Goal: Task Accomplishment & Management: Manage account settings

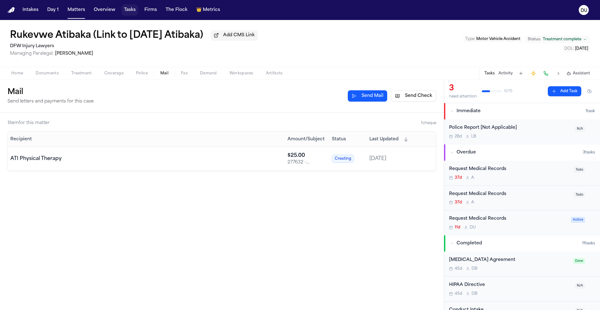
click at [132, 11] on button "Tasks" at bounding box center [130, 9] width 17 height 11
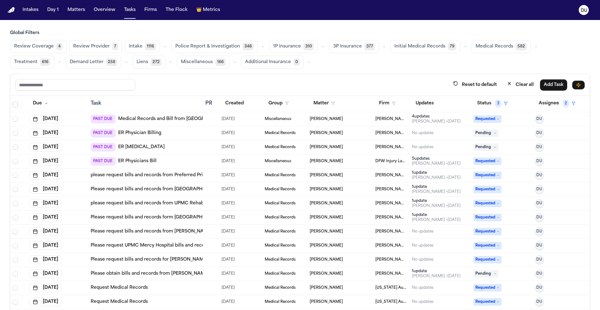
scroll to position [1182, 0]
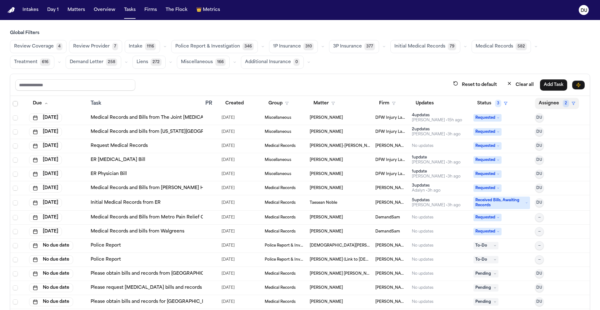
click at [556, 104] on button "Assignee 2" at bounding box center [557, 103] width 44 height 11
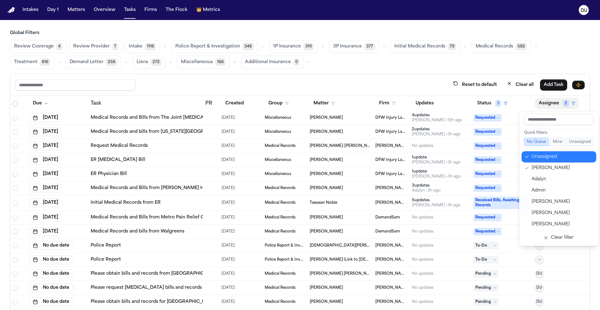
click at [539, 160] on div "Unassigned" at bounding box center [562, 157] width 61 height 8
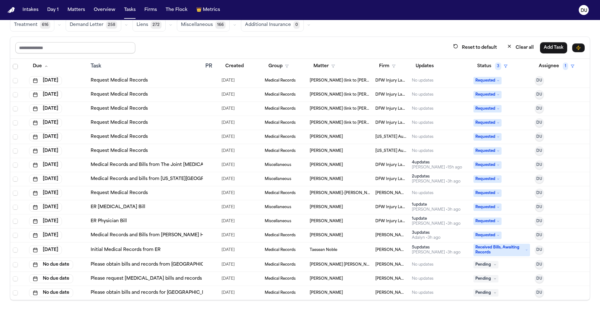
scroll to position [0, 0]
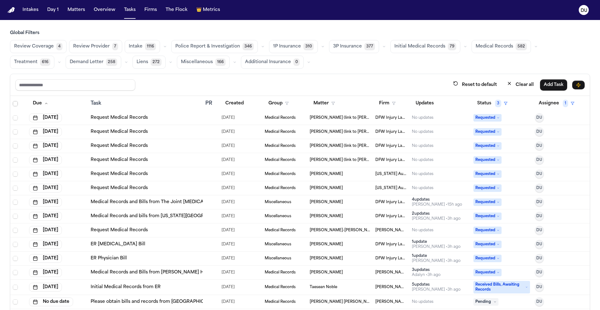
click at [11, 12] on img "Home" at bounding box center [12, 10] width 8 height 6
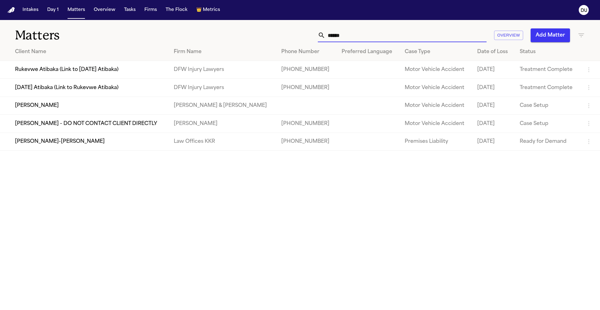
drag, startPoint x: 384, startPoint y: 41, endPoint x: 313, endPoint y: 41, distance: 71.3
click at [313, 41] on div "****** Overview Add Matter" at bounding box center [383, 35] width 404 height 14
drag, startPoint x: 363, startPoint y: 38, endPoint x: 296, endPoint y: 36, distance: 67.5
click at [296, 36] on div "****** Overview Add Matter" at bounding box center [383, 35] width 404 height 14
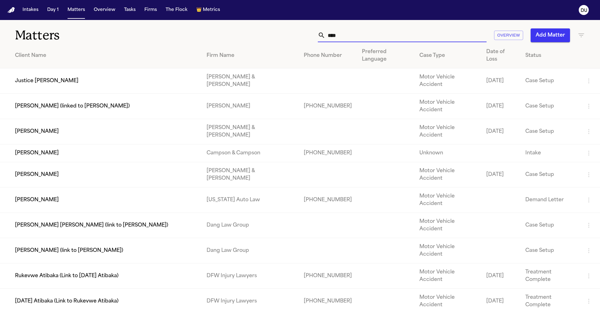
type input "****"
click at [74, 264] on td "Rukevwe Atibaka (Link to [DATE] Atibaka)" at bounding box center [101, 276] width 202 height 25
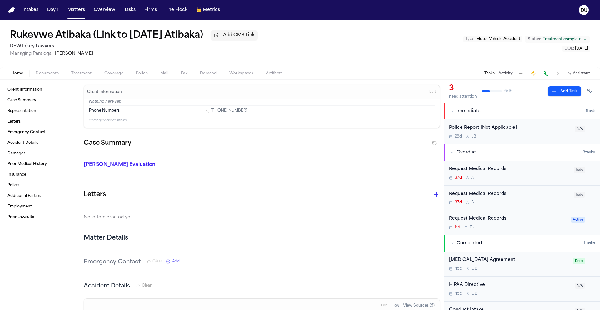
click at [491, 178] on div "37d A" at bounding box center [509, 177] width 121 height 5
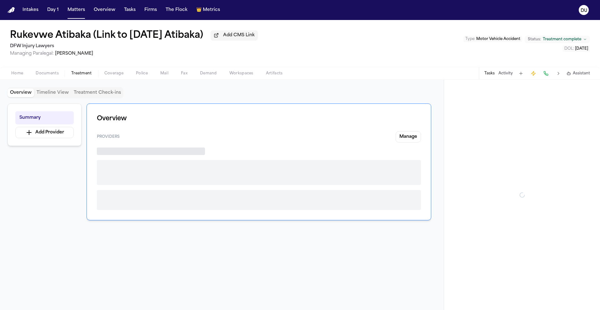
click at [81, 72] on span "Treatment" at bounding box center [81, 73] width 21 height 5
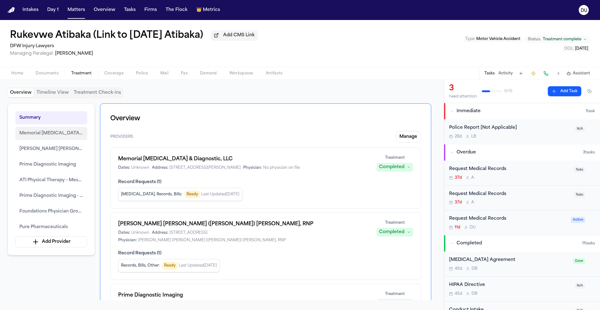
click at [50, 135] on span "Memorial [MEDICAL_DATA] & Diagnostic, LLC" at bounding box center [51, 134] width 64 height 8
click at [53, 137] on span "Memorial [MEDICAL_DATA] & Diagnostic, LLC" at bounding box center [51, 134] width 64 height 8
click at [338, 185] on span "Record Requests ( 1 )" at bounding box center [265, 182] width 295 height 6
click at [73, 137] on span "Memorial [MEDICAL_DATA] & Diagnostic, LLC" at bounding box center [51, 134] width 64 height 8
click at [64, 138] on button "Memorial [MEDICAL_DATA] & Diagnostic, LLC" at bounding box center [51, 133] width 72 height 13
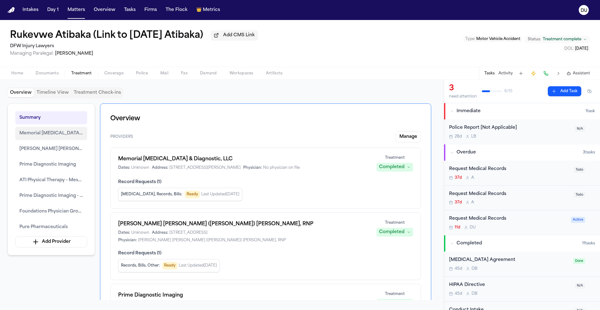
click at [64, 138] on button "Memorial [MEDICAL_DATA] & Diagnostic, LLC" at bounding box center [51, 133] width 72 height 13
click at [168, 163] on h1 "Memorial [MEDICAL_DATA] & Diagnostic, LLC" at bounding box center [243, 159] width 251 height 8
click at [185, 197] on span "Ready" at bounding box center [192, 195] width 15 height 8
click at [144, 187] on div "Record Requests ( 1 ) [MEDICAL_DATA], Records, Bills : Ready Last Updated [DATE]" at bounding box center [265, 190] width 295 height 22
click at [145, 184] on span "Record Requests ( 1 )" at bounding box center [265, 182] width 295 height 6
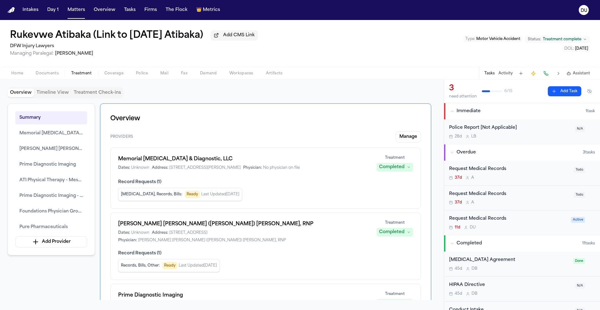
click at [167, 169] on span "Address:" at bounding box center [160, 167] width 16 height 5
click at [414, 139] on button "Manage" at bounding box center [408, 136] width 25 height 11
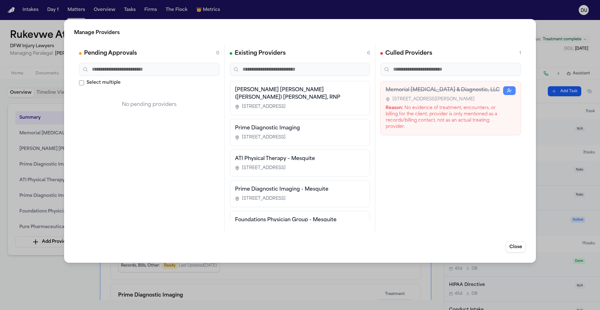
click at [286, 104] on span "[STREET_ADDRESS]" at bounding box center [264, 107] width 44 height 6
click at [278, 96] on div "[PERSON_NAME] [PERSON_NAME] ([PERSON_NAME]) [PERSON_NAME], RNP [STREET_ADDRESS]" at bounding box center [300, 98] width 130 height 24
click at [278, 104] on span "[STREET_ADDRESS]" at bounding box center [264, 107] width 44 height 6
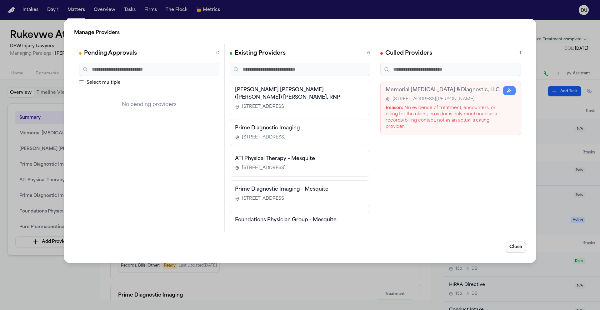
click at [517, 248] on button "Close" at bounding box center [516, 247] width 20 height 11
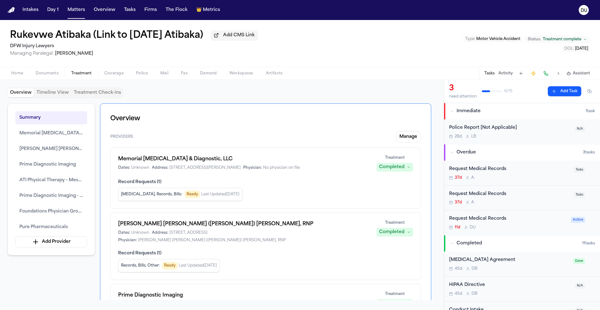
click at [508, 174] on div "Request Medical Records 37d A" at bounding box center [509, 173] width 121 height 15
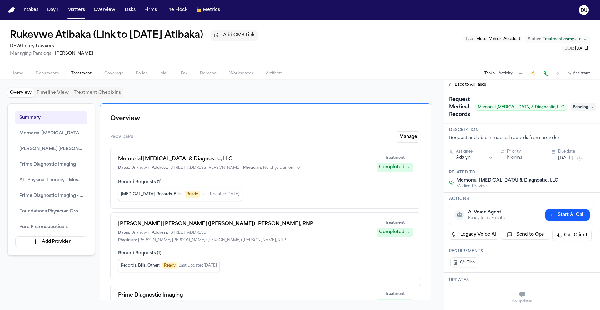
click at [581, 109] on span "Pending" at bounding box center [583, 107] width 25 height 8
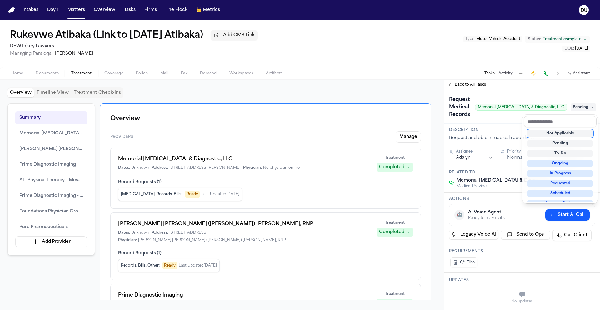
click at [563, 136] on div "Not Applicable" at bounding box center [560, 134] width 65 height 8
click at [479, 87] on div "**********" at bounding box center [522, 195] width 156 height 230
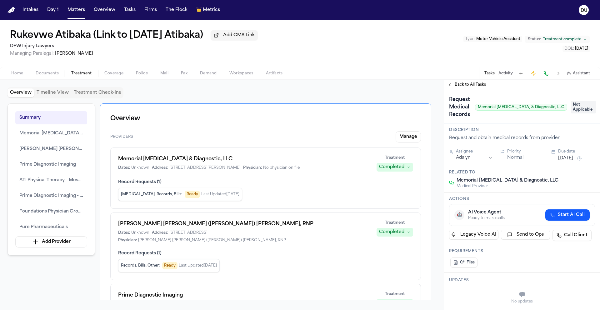
click at [478, 85] on span "Back to All Tasks" at bounding box center [470, 84] width 31 height 5
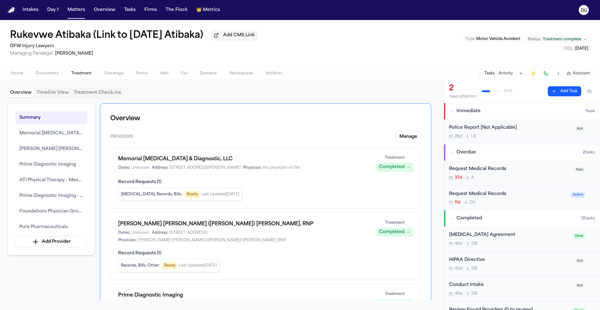
click at [490, 173] on div "Request Medical Records" at bounding box center [509, 169] width 121 height 7
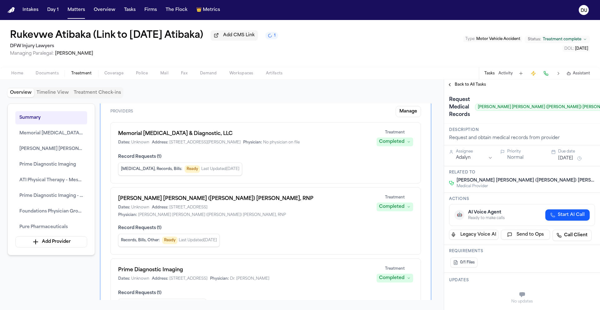
scroll to position [56, 0]
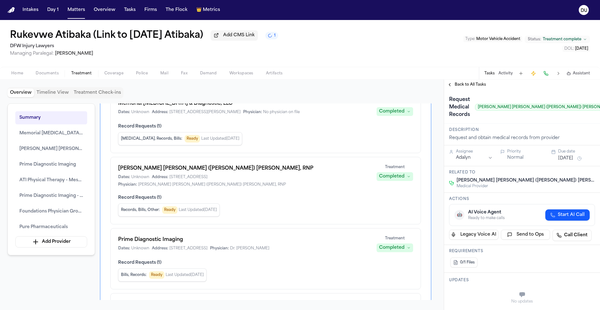
click at [383, 171] on div "Treatment Completed" at bounding box center [395, 173] width 37 height 16
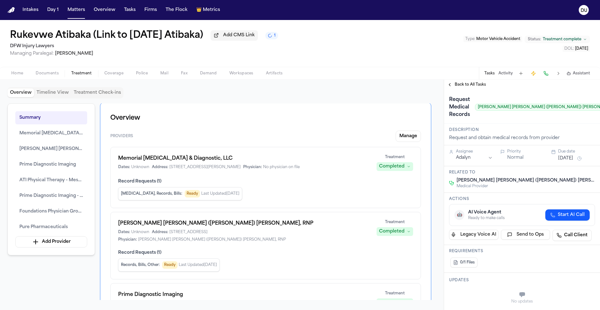
scroll to position [0, 0]
click at [400, 136] on button "Manage" at bounding box center [408, 136] width 25 height 11
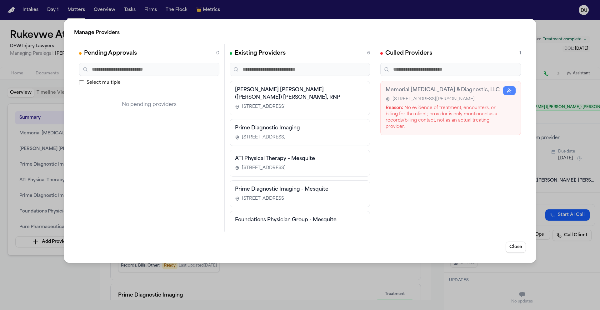
click at [284, 104] on span "[STREET_ADDRESS]" at bounding box center [264, 107] width 44 height 6
click at [290, 124] on h3 "Prime Diagnostic Imaging" at bounding box center [300, 128] width 130 height 8
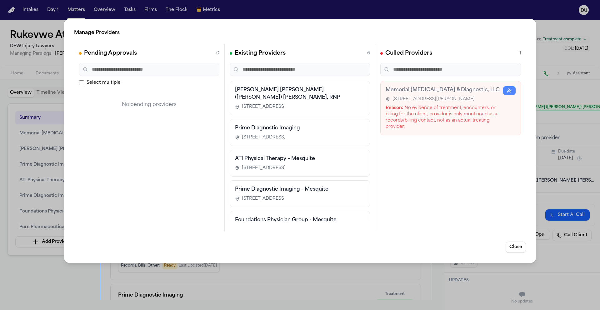
click at [286, 134] on span "[STREET_ADDRESS]" at bounding box center [264, 137] width 44 height 6
click at [283, 104] on span "[STREET_ADDRESS]" at bounding box center [264, 107] width 44 height 6
click at [254, 90] on h3 "[PERSON_NAME] [PERSON_NAME] ([PERSON_NAME]) [PERSON_NAME], RNP" at bounding box center [300, 93] width 130 height 15
click at [259, 68] on input "text" at bounding box center [300, 69] width 140 height 13
type input "*"
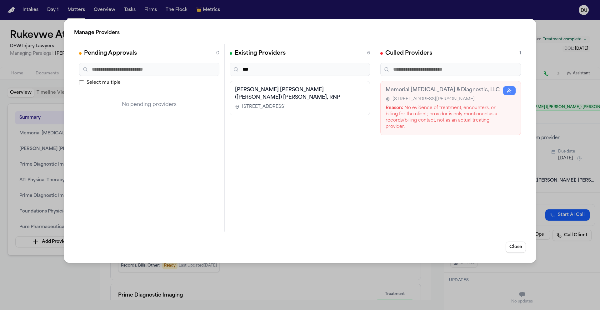
type input "***"
click at [251, 104] on span "[STREET_ADDRESS]" at bounding box center [264, 107] width 44 height 6
click at [250, 93] on h3 "[PERSON_NAME] [PERSON_NAME] ([PERSON_NAME]) [PERSON_NAME], RNP" at bounding box center [300, 93] width 130 height 15
click at [517, 246] on button "Close" at bounding box center [516, 247] width 20 height 11
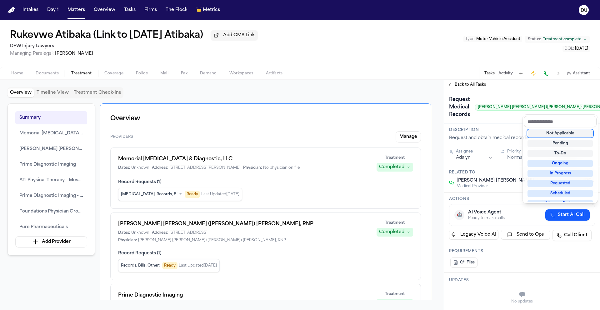
click at [568, 136] on div "Not Applicable" at bounding box center [560, 134] width 65 height 8
click at [473, 87] on div "**********" at bounding box center [522, 195] width 156 height 230
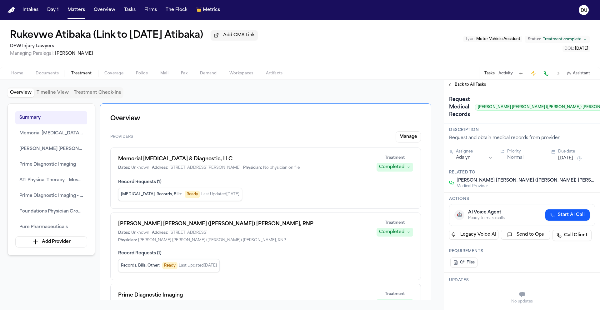
click at [475, 86] on span "Back to All Tasks" at bounding box center [470, 84] width 31 height 5
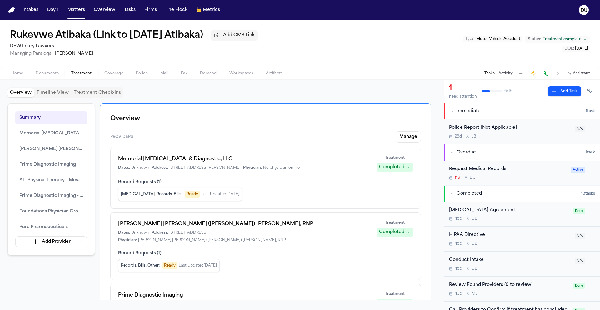
click at [480, 170] on div "Request Medical Records" at bounding box center [508, 169] width 118 height 7
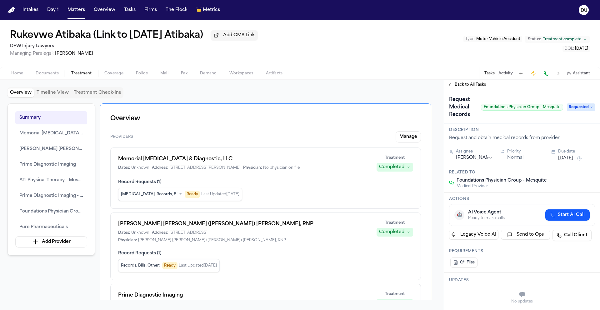
drag, startPoint x: 464, startPoint y: 82, endPoint x: 462, endPoint y: 89, distance: 7.4
click at [464, 82] on div "Back to All Tasks" at bounding box center [522, 85] width 156 height 10
click at [573, 159] on button "[DATE]" at bounding box center [565, 158] width 15 height 6
click at [550, 234] on button "23" at bounding box center [551, 234] width 10 height 10
click at [469, 87] on span "Back to All Tasks" at bounding box center [470, 84] width 31 height 5
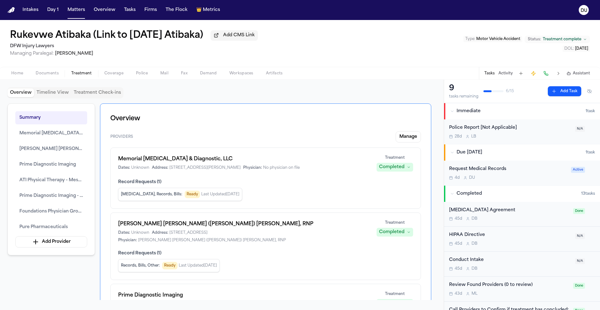
click at [10, 14] on nav "Intakes Day 1 Matters Overview Tasks Firms The Flock 👑 Metrics DU" at bounding box center [300, 10] width 600 height 20
click at [12, 12] on img "Home" at bounding box center [12, 10] width 8 height 6
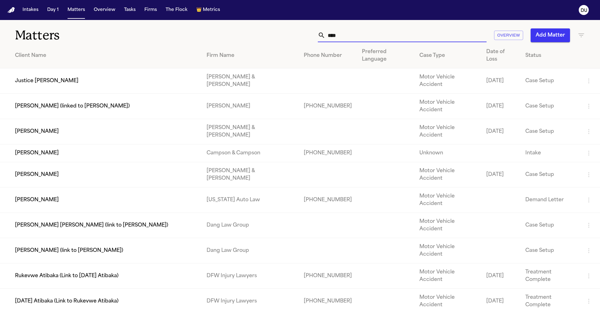
drag, startPoint x: 346, startPoint y: 34, endPoint x: 311, endPoint y: 36, distance: 35.4
click at [311, 36] on div "**** Overview Add Matter" at bounding box center [383, 35] width 404 height 14
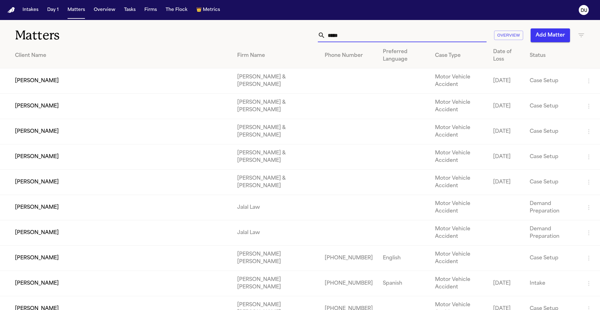
type input "*****"
drag, startPoint x: 360, startPoint y: 36, endPoint x: 313, endPoint y: 36, distance: 47.5
click at [313, 36] on div "***** Overview Add Matter" at bounding box center [383, 35] width 404 height 14
type input "*****"
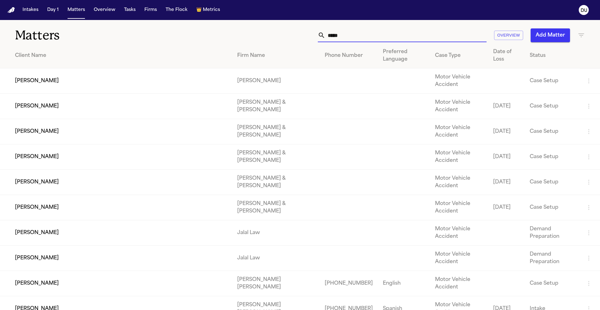
drag, startPoint x: 344, startPoint y: 35, endPoint x: 297, endPoint y: 34, distance: 47.8
click at [297, 34] on div "***** Overview Add Matter" at bounding box center [383, 35] width 404 height 14
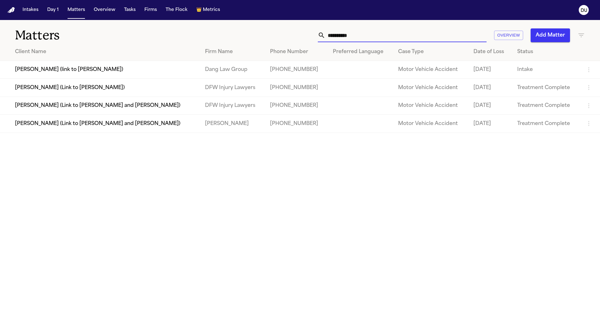
type input "**********"
click at [82, 84] on td "[PERSON_NAME] (Link to [PERSON_NAME])" at bounding box center [100, 88] width 200 height 18
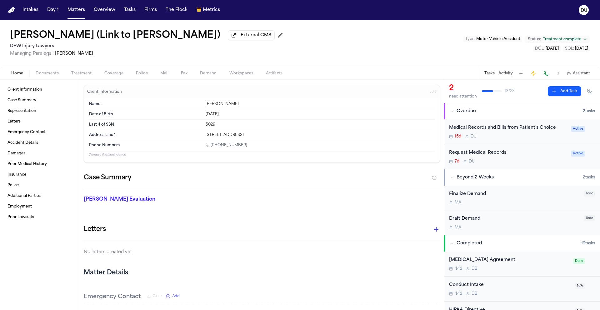
click at [493, 132] on div "Medical Records and Bills from Patient's Choice" at bounding box center [508, 127] width 118 height 7
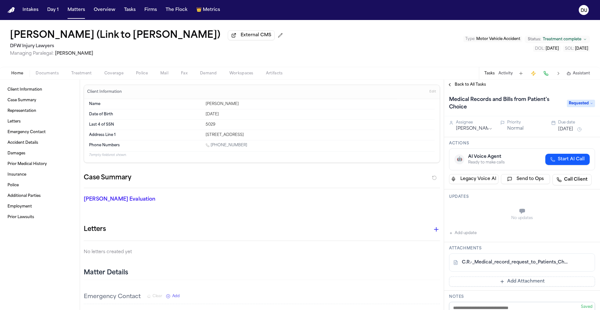
click at [524, 264] on link "C.R.-_Medical_record_request_to_Patients_Choice.pdf" at bounding box center [516, 262] width 108 height 6
click at [12, 9] on img "Home" at bounding box center [12, 10] width 8 height 6
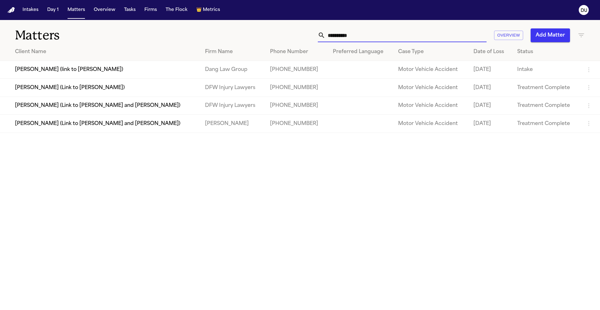
drag, startPoint x: 364, startPoint y: 39, endPoint x: 299, endPoint y: 33, distance: 64.3
click at [299, 33] on div "**********" at bounding box center [383, 35] width 404 height 14
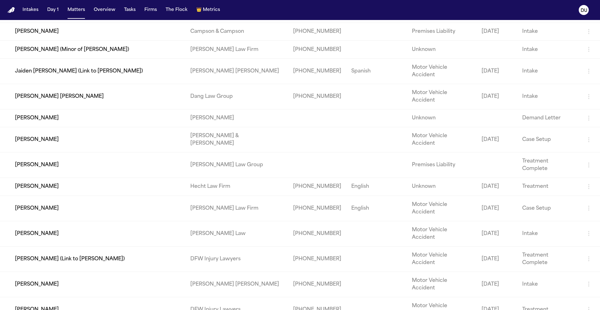
scroll to position [141, 0]
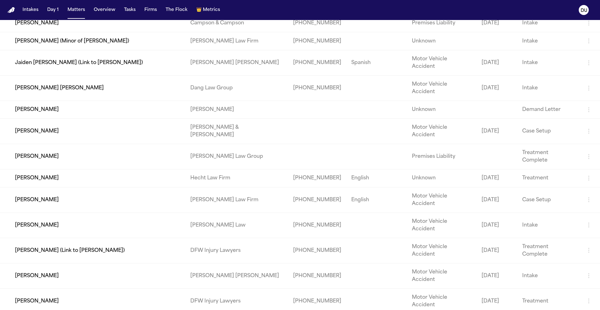
type input "*****"
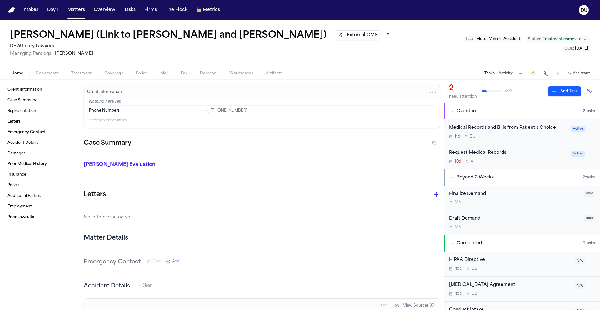
click at [505, 130] on div "Medical Records and Bills from Patient's Choice" at bounding box center [508, 127] width 118 height 7
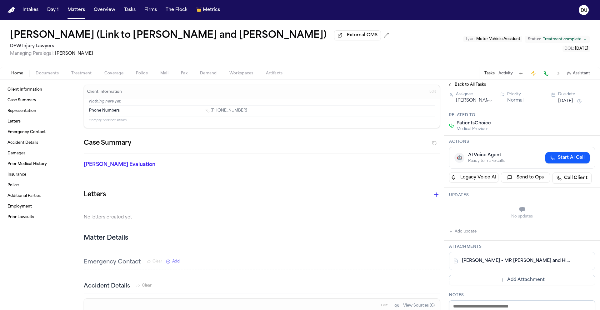
scroll to position [34, 0]
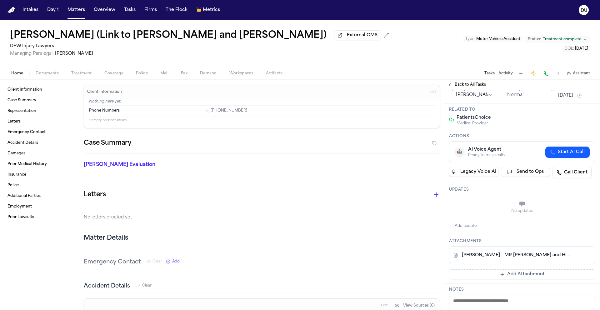
click at [462, 228] on button "Add update" at bounding box center [463, 226] width 28 height 8
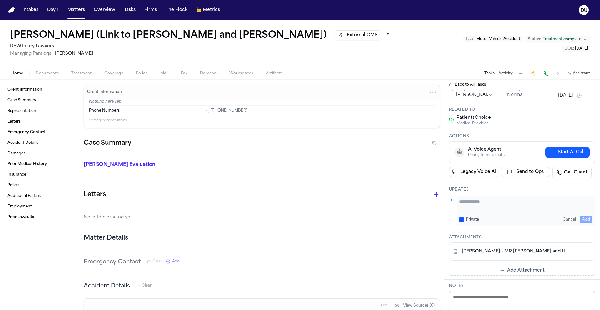
click at [475, 209] on textarea "Add your update" at bounding box center [525, 205] width 133 height 13
paste textarea "**********"
type textarea "**********"
click at [583, 220] on button "Add" at bounding box center [586, 220] width 13 height 8
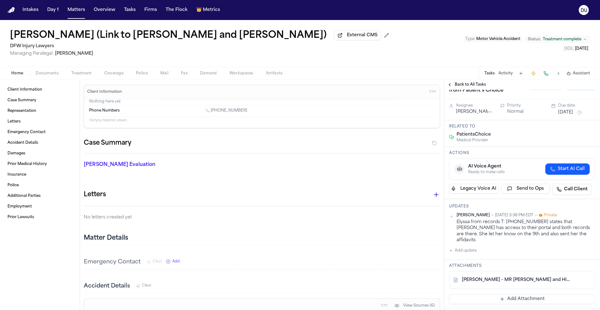
scroll to position [0, 0]
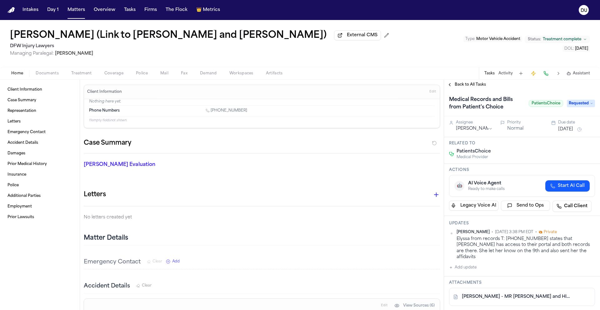
click at [575, 103] on span "Requested" at bounding box center [581, 104] width 28 height 8
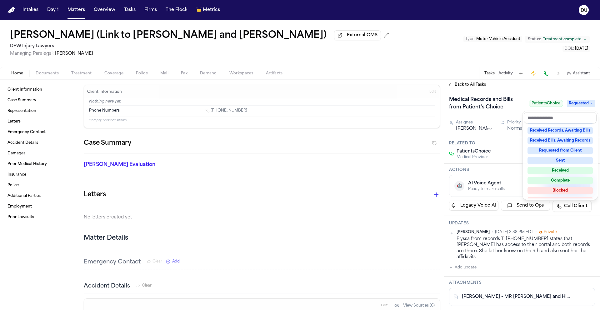
scroll to position [98, 0]
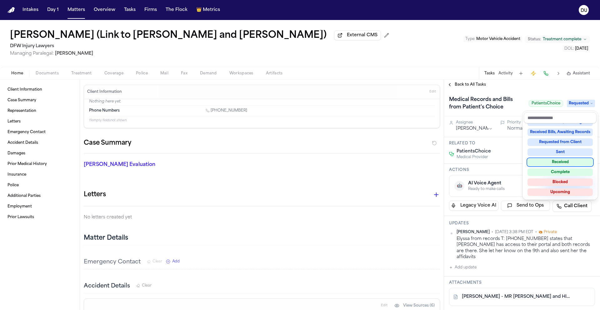
click at [555, 164] on div "Received" at bounding box center [560, 162] width 65 height 8
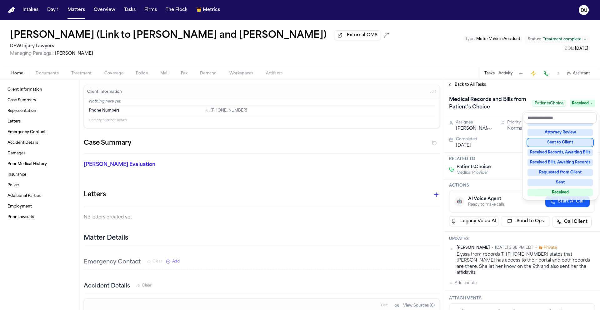
click at [458, 86] on div "Back to All Tasks Medical Records and Bills from Patient's Choice PatientsChoic…" at bounding box center [522, 195] width 156 height 230
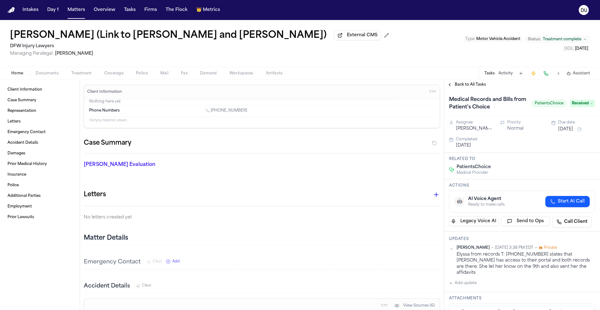
click at [451, 86] on button "Back to All Tasks" at bounding box center [466, 84] width 45 height 5
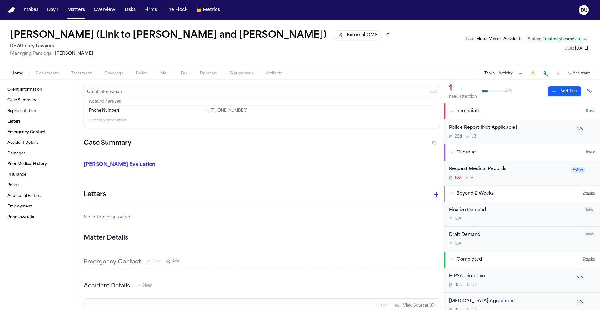
click at [9, 10] on img "Home" at bounding box center [12, 10] width 8 height 6
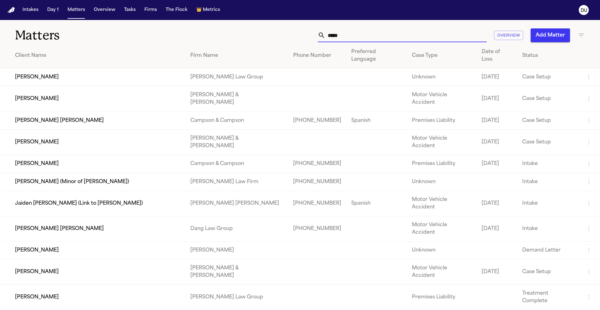
drag, startPoint x: 362, startPoint y: 33, endPoint x: 315, endPoint y: 33, distance: 47.2
click at [315, 33] on div "***** Overview Add Matter" at bounding box center [383, 35] width 404 height 14
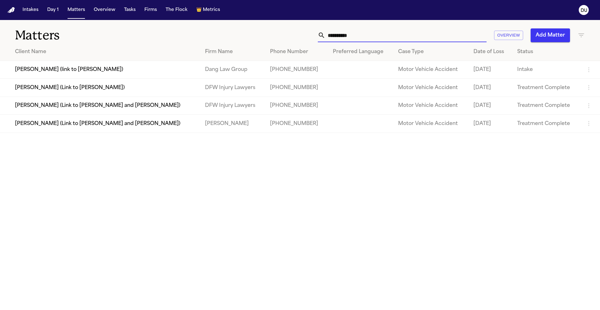
type input "**********"
click at [65, 92] on td "[PERSON_NAME] (Link to [PERSON_NAME])" at bounding box center [100, 88] width 200 height 18
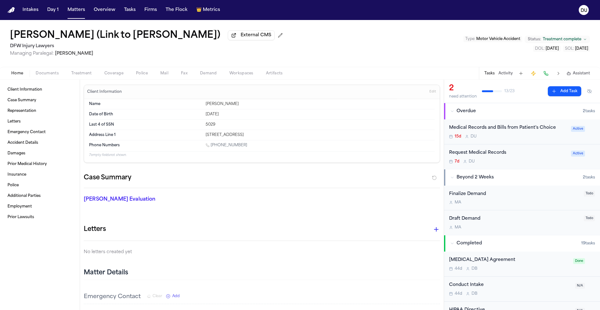
click at [486, 125] on div "Medical Records and Bills from Patient's Choice" at bounding box center [508, 127] width 118 height 7
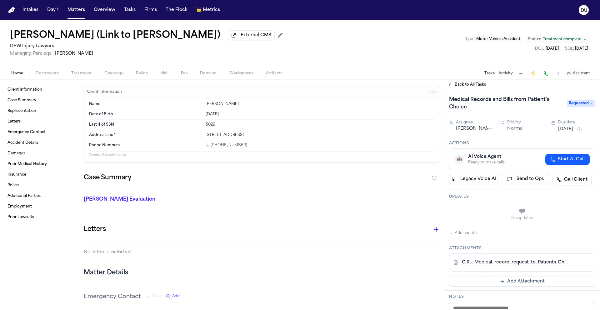
drag, startPoint x: 577, startPoint y: 105, endPoint x: 576, endPoint y: 108, distance: 3.6
click at [577, 105] on span "Requested" at bounding box center [581, 104] width 28 height 8
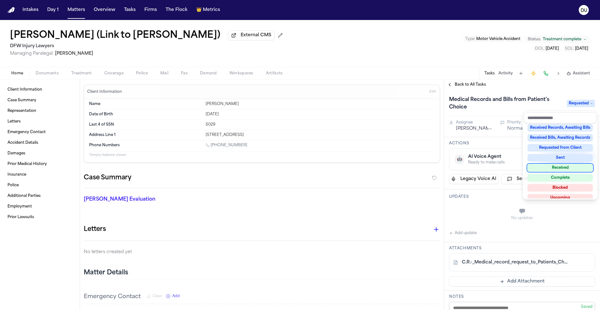
click at [559, 170] on div "Received" at bounding box center [560, 168] width 65 height 8
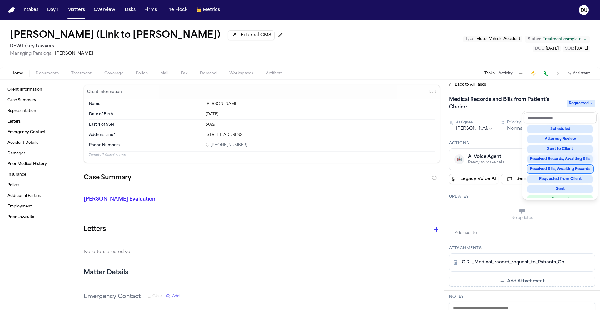
click at [466, 216] on div "Medical Records and Bills from Patient's Choice Requested Assignee [PERSON_NAME…" at bounding box center [522, 285] width 156 height 391
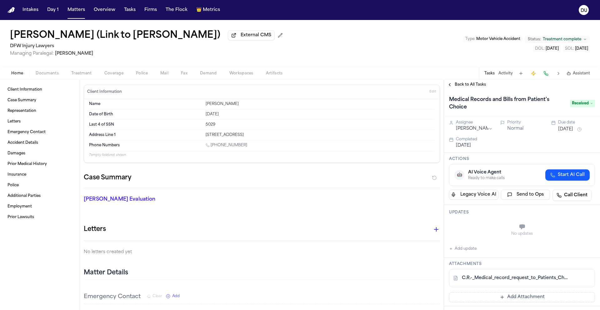
click at [454, 249] on button "Add update" at bounding box center [463, 249] width 28 height 8
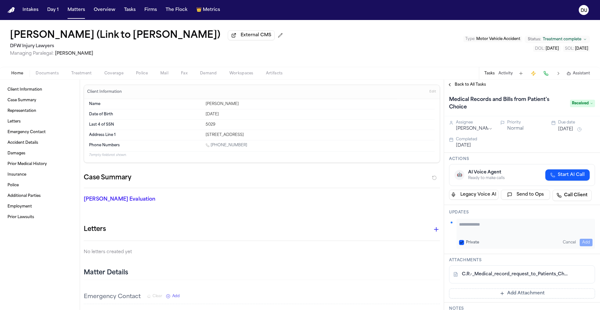
click at [494, 226] on textarea "Add your update" at bounding box center [525, 227] width 133 height 13
paste textarea "**********"
type textarea "**********"
click at [583, 242] on button "Add" at bounding box center [586, 243] width 13 height 8
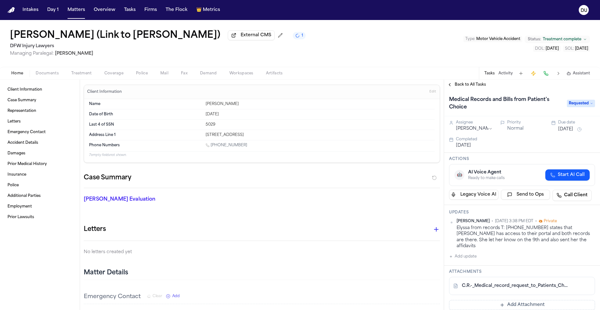
click at [471, 86] on span "Back to All Tasks" at bounding box center [470, 84] width 31 height 5
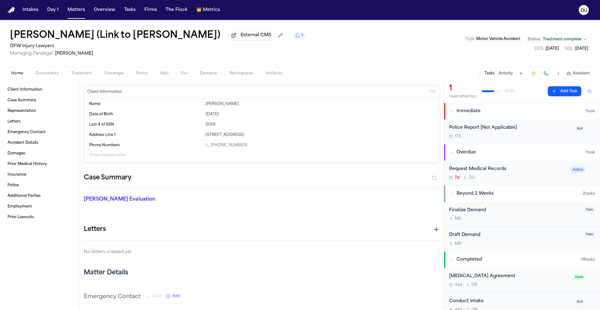
click at [486, 172] on div "Request Medical Records" at bounding box center [508, 169] width 118 height 7
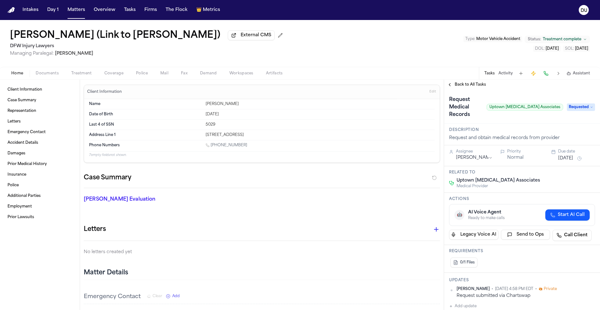
click at [578, 105] on span "Requested" at bounding box center [581, 107] width 28 height 8
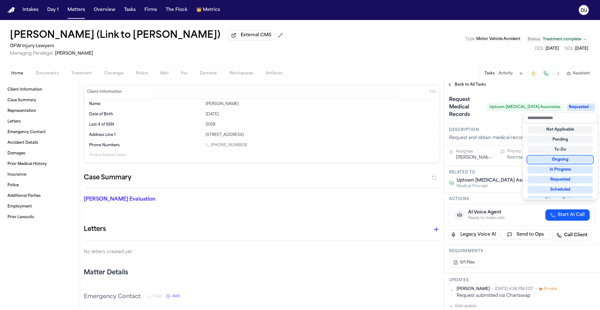
scroll to position [98, 0]
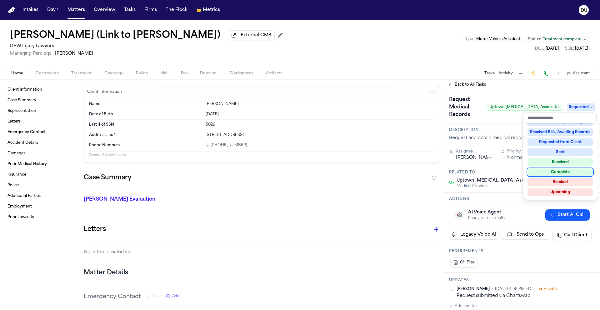
click at [563, 174] on div "Complete" at bounding box center [560, 172] width 65 height 8
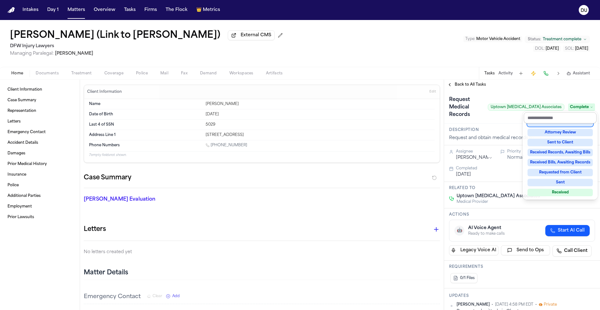
scroll to position [63, 0]
click at [521, 88] on div "**********" at bounding box center [522, 195] width 156 height 230
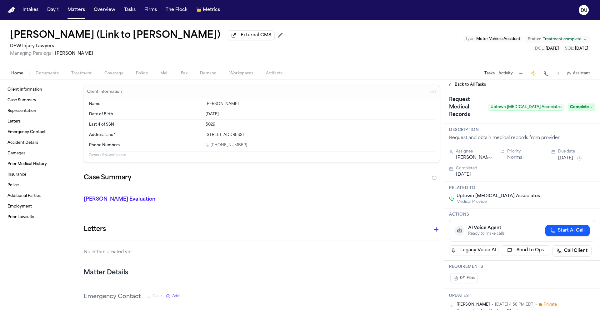
click at [450, 83] on button "Back to All Tasks" at bounding box center [466, 84] width 45 height 5
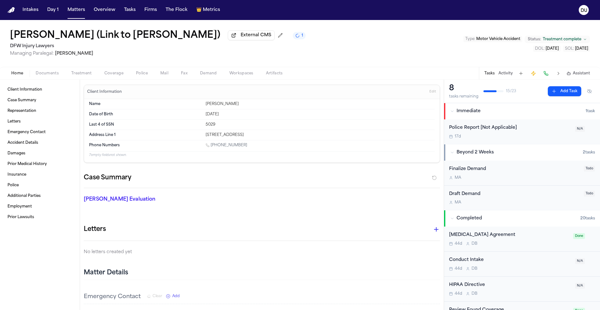
click at [14, 9] on img "Home" at bounding box center [12, 10] width 8 height 6
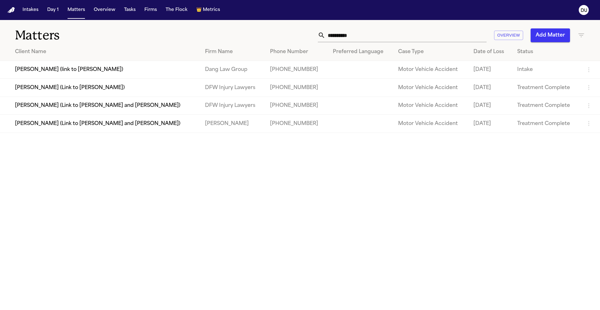
click at [132, 112] on td "[PERSON_NAME] (Link to [PERSON_NAME] and [PERSON_NAME])" at bounding box center [100, 106] width 200 height 18
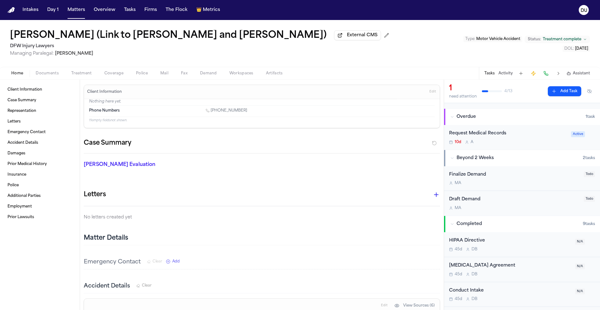
scroll to position [39, 0]
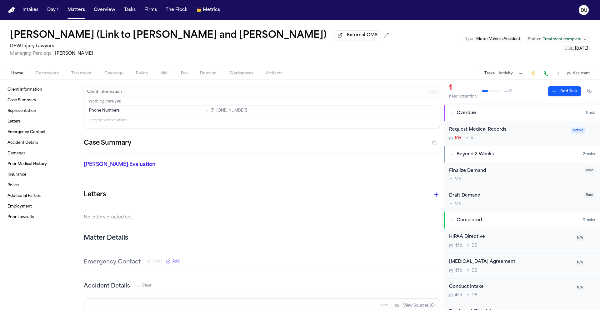
click at [492, 131] on div "Request Medical Records" at bounding box center [508, 129] width 118 height 7
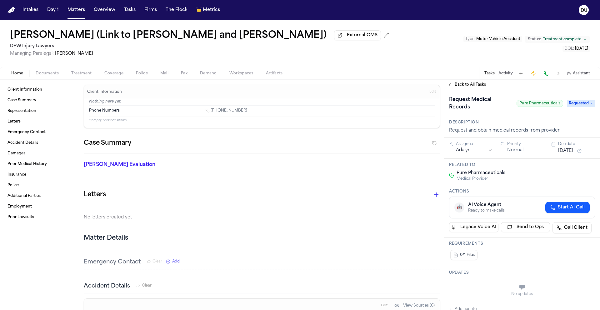
click at [581, 106] on span "Requested" at bounding box center [581, 104] width 28 height 8
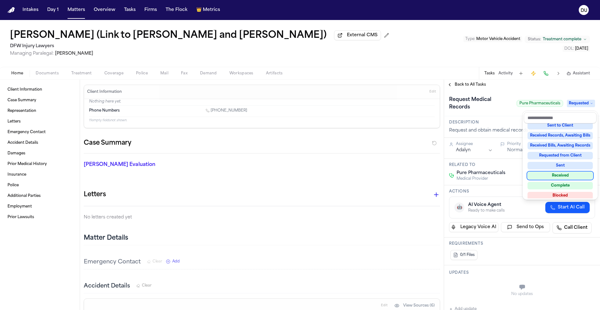
click at [559, 177] on div "Received" at bounding box center [560, 176] width 65 height 8
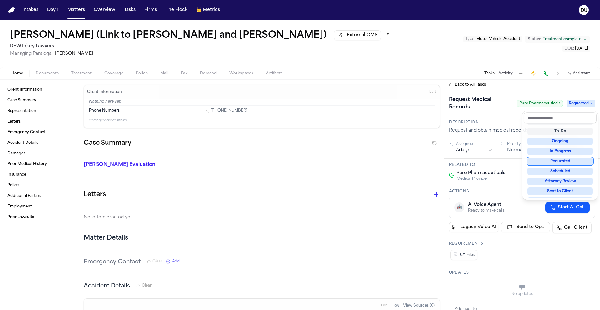
scroll to position [5, 0]
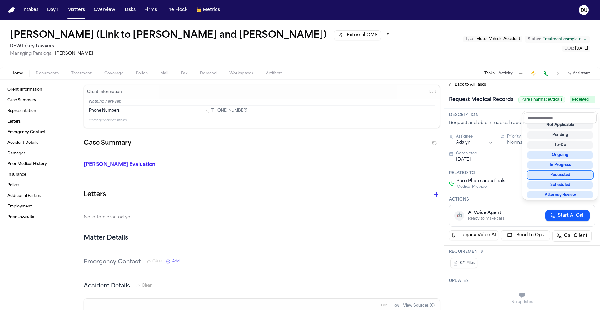
click at [505, 93] on div "Request Medical Records Pure Pharmaceuticals Received" at bounding box center [522, 99] width 156 height 19
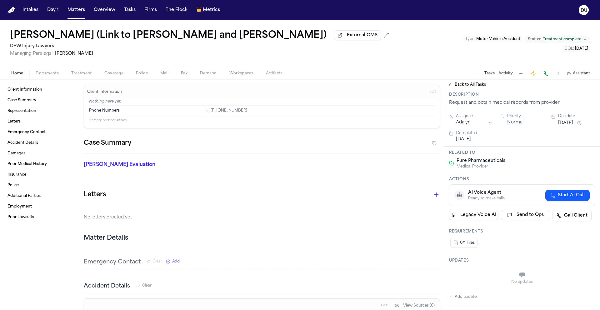
scroll to position [114, 0]
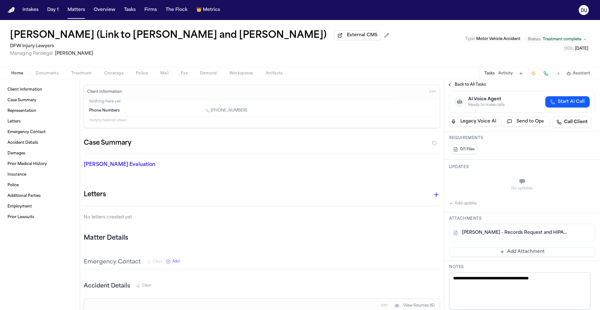
click at [470, 207] on button "Add update" at bounding box center [463, 204] width 28 height 8
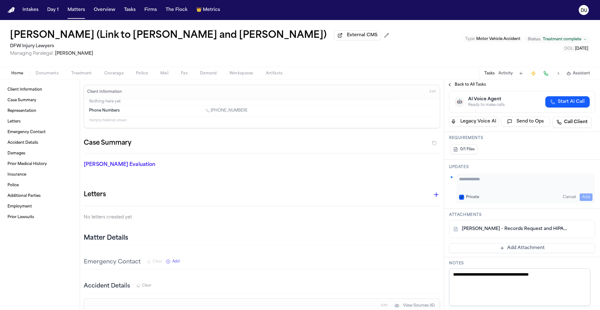
click at [494, 188] on textarea "Add your update" at bounding box center [525, 182] width 133 height 13
type textarea "**********"
click at [581, 201] on button "Add" at bounding box center [586, 198] width 13 height 8
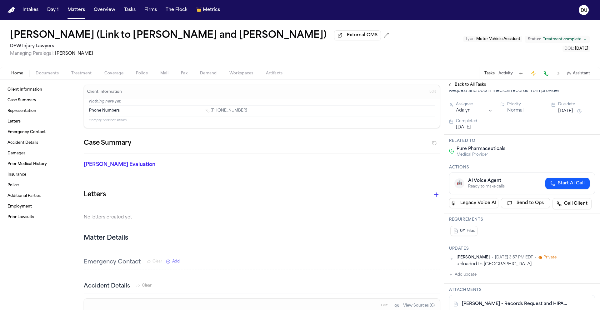
scroll to position [0, 0]
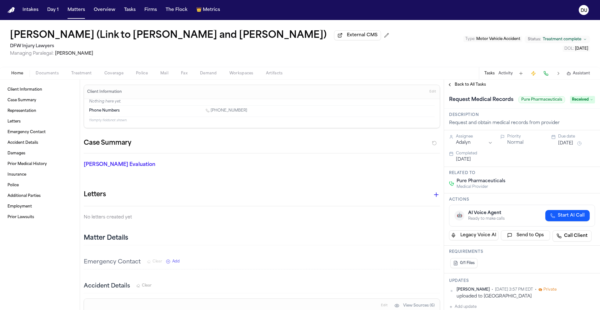
click at [470, 87] on span "Back to All Tasks" at bounding box center [470, 84] width 31 height 5
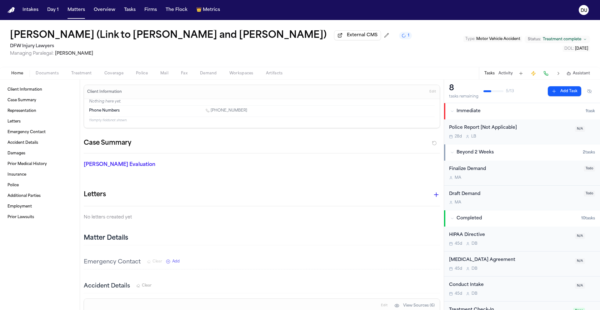
click at [13, 11] on img "Home" at bounding box center [12, 10] width 8 height 6
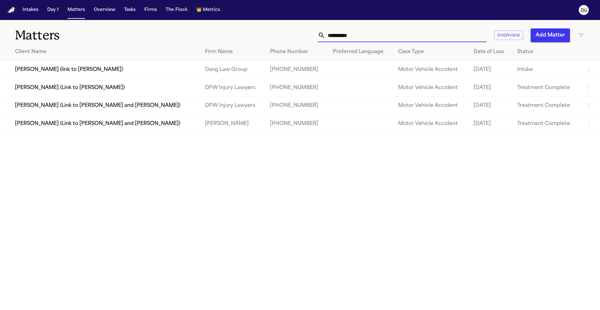
drag, startPoint x: 377, startPoint y: 38, endPoint x: 306, endPoint y: 39, distance: 71.0
click at [307, 39] on div "**********" at bounding box center [383, 35] width 404 height 14
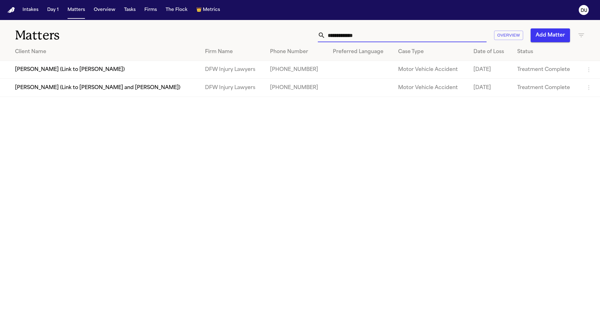
type input "**********"
click at [54, 75] on td "[PERSON_NAME] (Link to [PERSON_NAME])" at bounding box center [100, 70] width 200 height 18
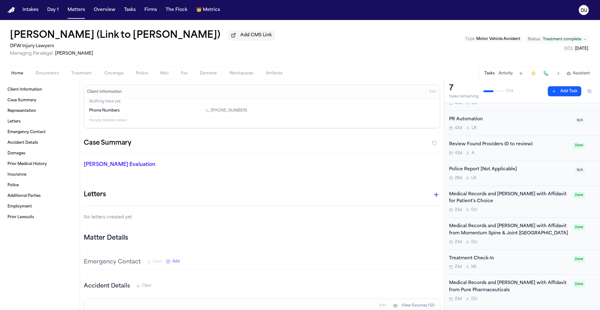
scroll to position [82, 0]
click at [516, 199] on div "Medical Records and [PERSON_NAME] with Affidavit for Patient's Choice" at bounding box center [509, 199] width 120 height 14
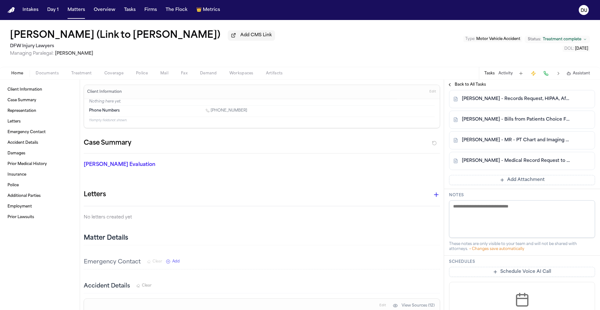
scroll to position [172, 0]
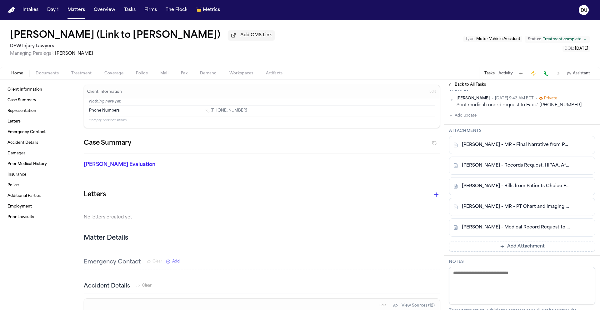
click at [518, 210] on link "[PERSON_NAME] - MR - PT Chart and Imaging - 6.2025 to 8.2025" at bounding box center [516, 207] width 108 height 6
click at [506, 189] on link "[PERSON_NAME] - Bills from Patients Choice Family Medicine - [DATE] to [DATE]" at bounding box center [516, 186] width 108 height 6
click at [522, 154] on div "[PERSON_NAME] - MR - Final Narrative from Patients Choice - [DATE] to [DATE]" at bounding box center [522, 145] width 146 height 18
click at [524, 148] on link "[PERSON_NAME] - MR - Final Narrative from Patients Choice - [DATE] to [DATE]" at bounding box center [516, 145] width 108 height 6
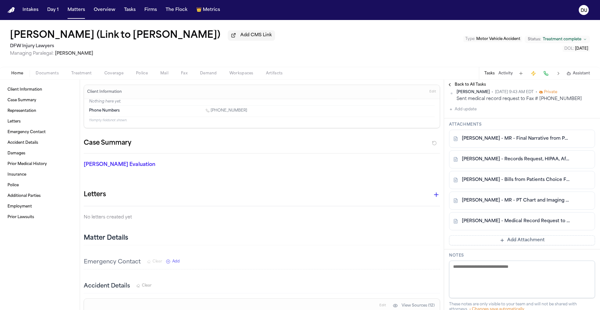
scroll to position [184, 0]
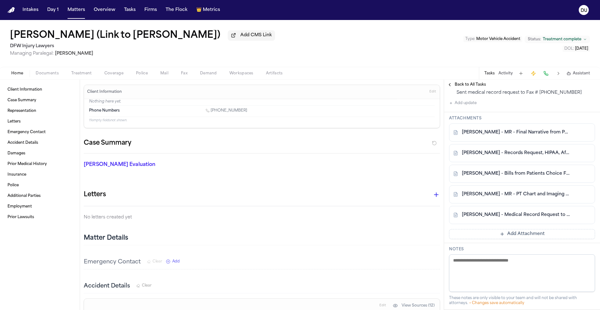
click at [530, 156] on link "[PERSON_NAME] - Records Request, HIPAA, Affidavits to PatientsChoice - [DATE]" at bounding box center [516, 153] width 108 height 6
click at [514, 136] on link "[PERSON_NAME] - MR - Final Narrative from Patients Choice - [DATE] to [DATE]" at bounding box center [516, 132] width 108 height 6
click at [511, 156] on link "[PERSON_NAME] - Records Request, HIPAA, Affidavits to PatientsChoice - [DATE]" at bounding box center [516, 153] width 108 height 6
click at [526, 177] on link "[PERSON_NAME] - Bills from Patients Choice Family Medicine - [DATE] to [DATE]" at bounding box center [516, 174] width 108 height 6
click at [526, 198] on link "[PERSON_NAME] - MR - PT Chart and Imaging - 6.2025 to 8.2025" at bounding box center [516, 194] width 108 height 6
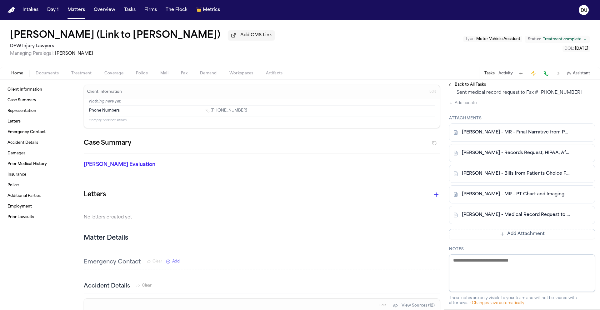
click at [8, 11] on img "Home" at bounding box center [12, 10] width 8 height 6
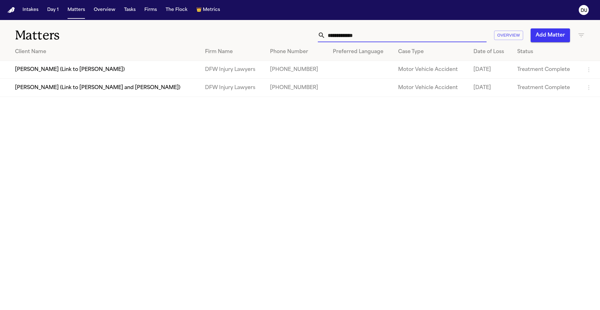
drag, startPoint x: 382, startPoint y: 38, endPoint x: 297, endPoint y: 38, distance: 84.4
click at [297, 38] on div "**********" at bounding box center [383, 35] width 404 height 14
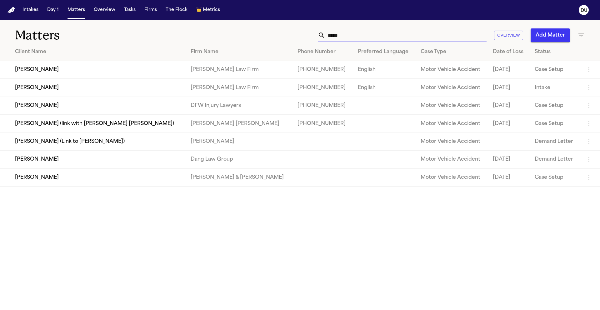
type input "*****"
click at [121, 109] on td "[PERSON_NAME]" at bounding box center [93, 106] width 186 height 18
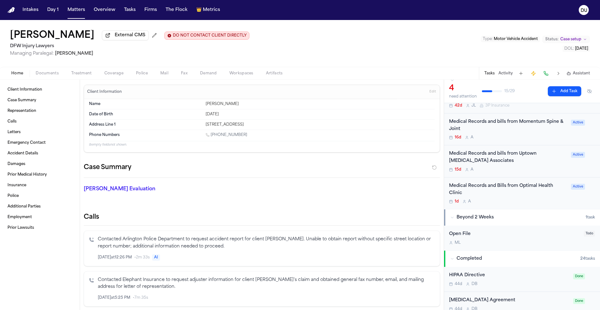
scroll to position [36, 0]
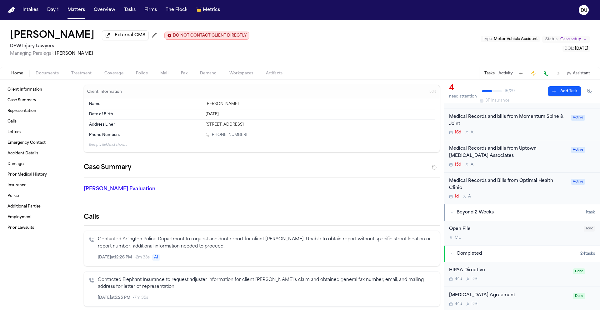
click at [507, 151] on div "Medical Records and bills from Uptown [MEDICAL_DATA] Associates" at bounding box center [508, 152] width 118 height 14
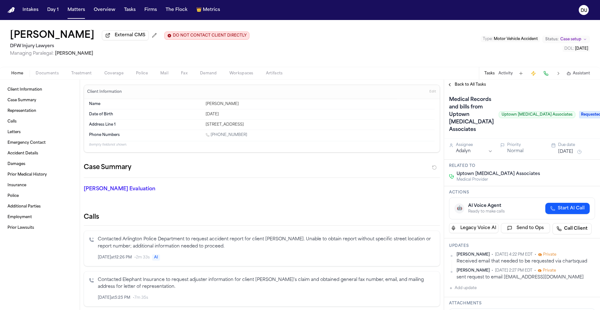
click at [579, 115] on span "Requested" at bounding box center [591, 115] width 25 height 8
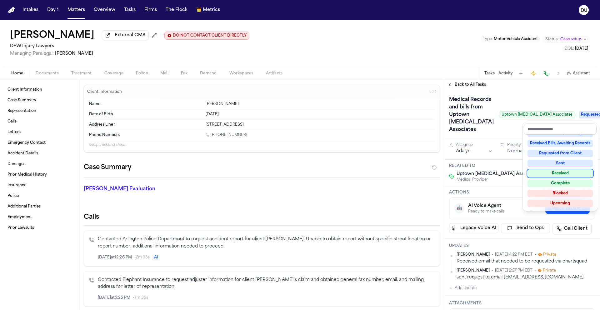
click at [557, 173] on div "Received" at bounding box center [560, 174] width 65 height 8
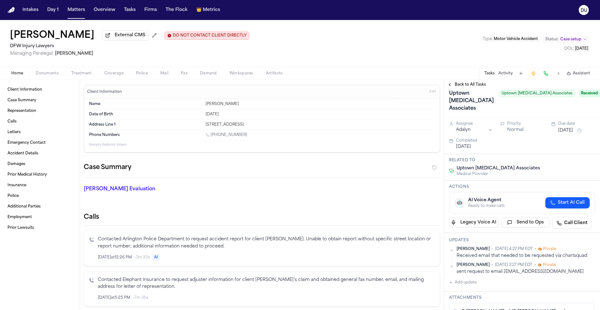
scroll to position [58, 0]
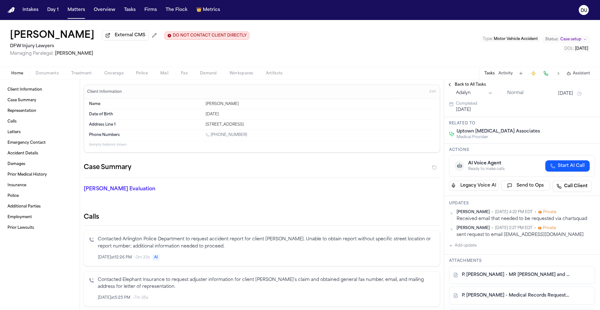
click at [471, 248] on button "Add update" at bounding box center [463, 246] width 28 height 8
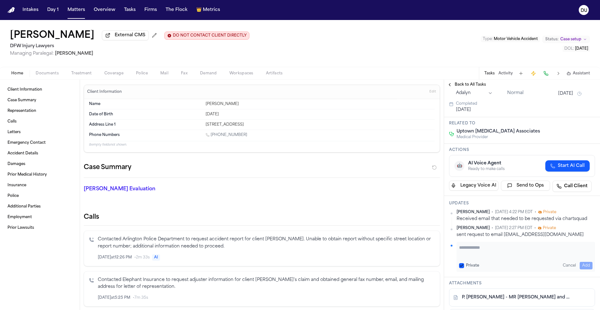
click at [488, 248] on textarea "Add your update" at bounding box center [525, 250] width 133 height 13
type textarea "**********"
click at [581, 264] on button "Add" at bounding box center [586, 266] width 13 height 8
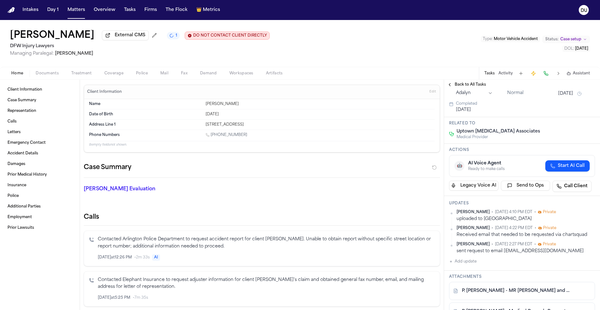
click at [477, 86] on span "Back to All Tasks" at bounding box center [470, 84] width 31 height 5
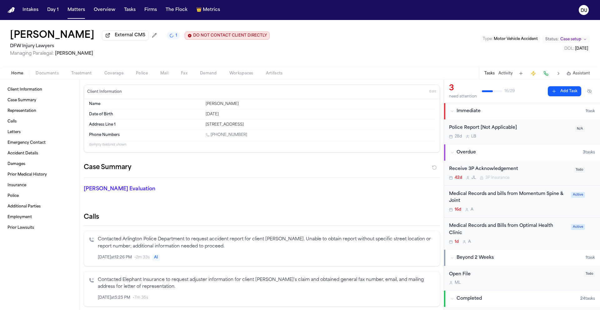
click at [499, 227] on div "Medical Records and Bills from Optimal Health Clinic" at bounding box center [508, 230] width 118 height 14
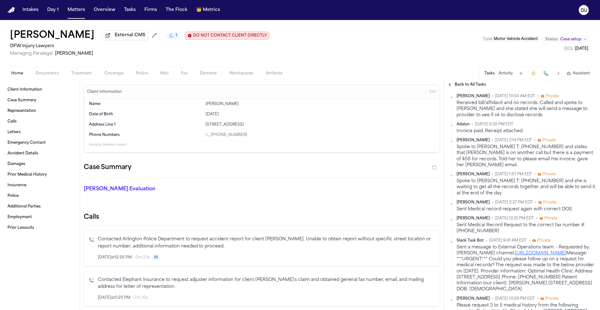
scroll to position [211, 0]
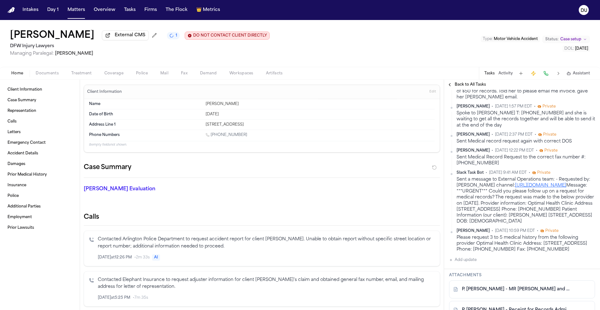
click at [475, 269] on div "Updates [PERSON_NAME] • [DATE] 10:04 AM EDT • Private Received bill/affidavit a…" at bounding box center [522, 140] width 156 height 257
click at [472, 264] on button "Add update" at bounding box center [463, 260] width 28 height 8
click at [485, 271] on textarea "Add your update" at bounding box center [525, 265] width 133 height 13
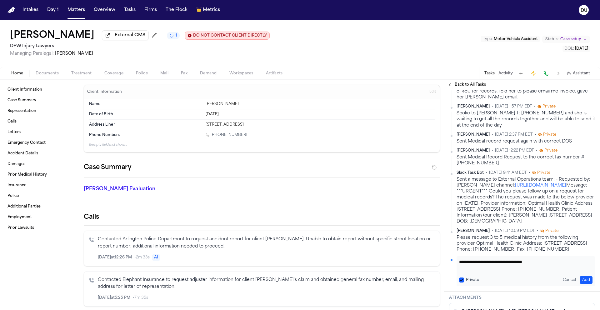
type textarea "**********"
click at [580, 284] on button "Add" at bounding box center [586, 280] width 13 height 8
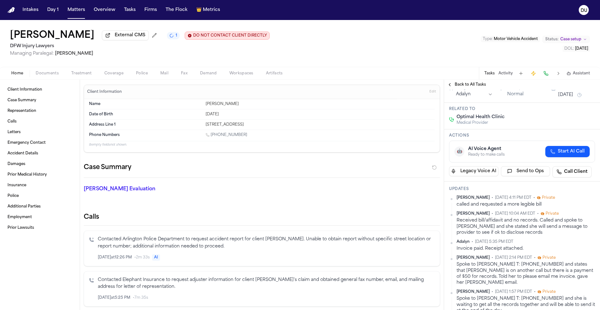
scroll to position [0, 0]
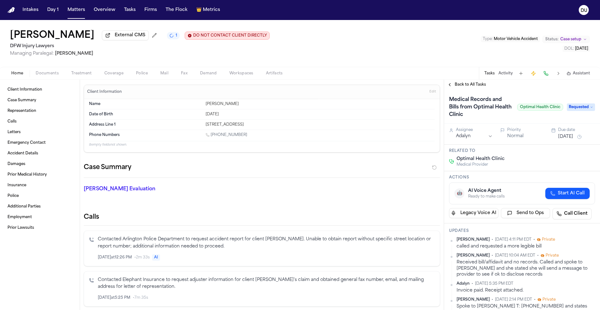
click at [580, 111] on span "Requested" at bounding box center [581, 107] width 28 height 8
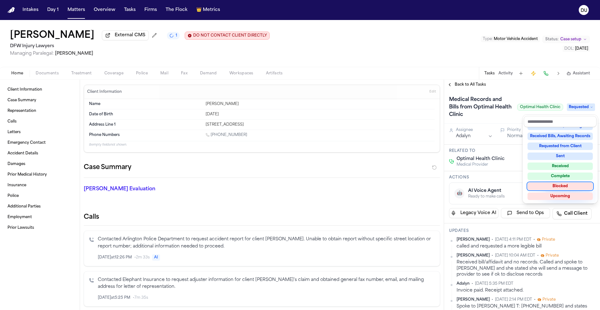
scroll to position [98, 0]
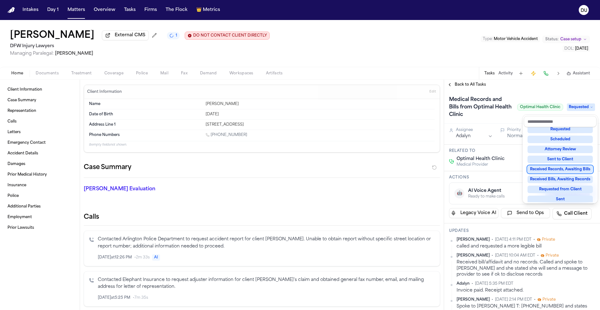
click at [562, 169] on div "Received Records, Awaiting Bills" at bounding box center [560, 170] width 65 height 8
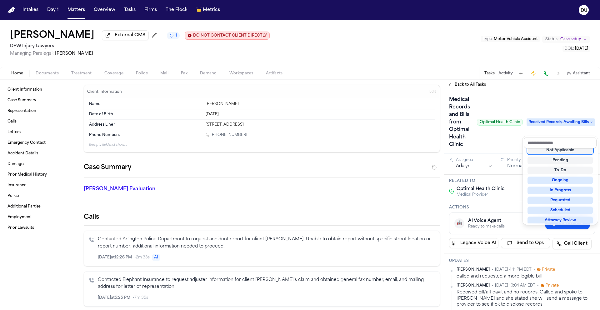
scroll to position [3, 0]
click at [530, 98] on div "Medical Records and Bills from Optimal Health Clinic Optimal Health Clinic Rece…" at bounding box center [522, 122] width 146 height 55
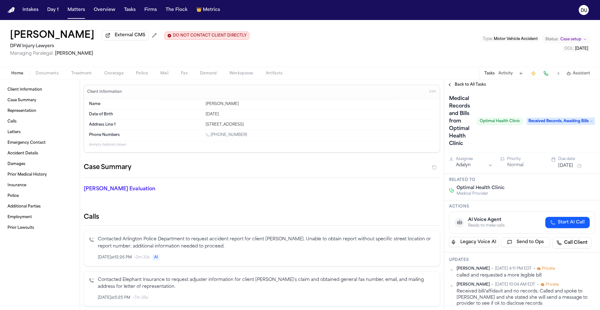
scroll to position [0, 0]
click at [465, 85] on span "Back to All Tasks" at bounding box center [470, 84] width 31 height 5
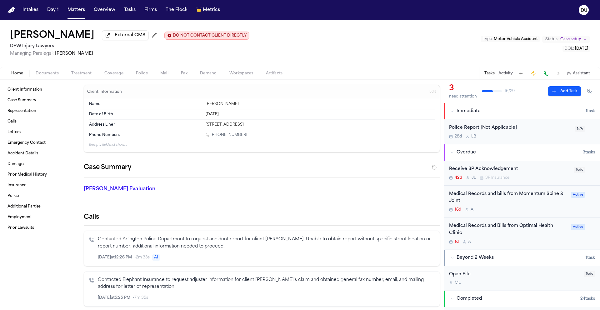
click at [483, 198] on div "Medical Records and bills from Momentum Spine & Joint" at bounding box center [508, 198] width 118 height 14
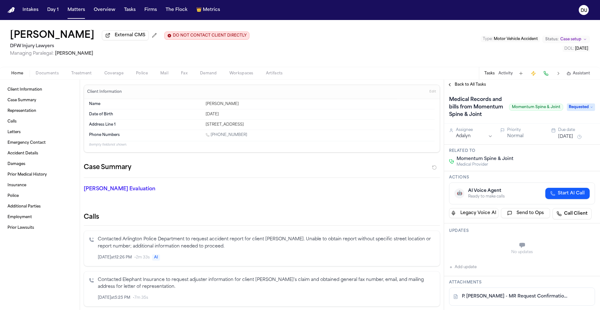
click at [570, 140] on button "[DATE]" at bounding box center [565, 137] width 15 height 6
click at [541, 221] on button "22" at bounding box center [541, 220] width 10 height 10
click at [464, 147] on html "Intakes Day 1 Matters Overview Tasks Firms The Flock 👑 Metrics DU [PERSON_NAME]…" at bounding box center [300, 155] width 600 height 310
click at [10, 10] on img "Home" at bounding box center [12, 10] width 8 height 6
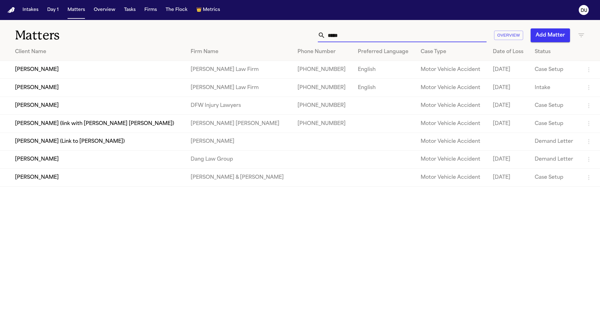
drag, startPoint x: 345, startPoint y: 37, endPoint x: 313, endPoint y: 36, distance: 31.6
click at [313, 36] on div "***** Overview Add Matter" at bounding box center [383, 35] width 404 height 14
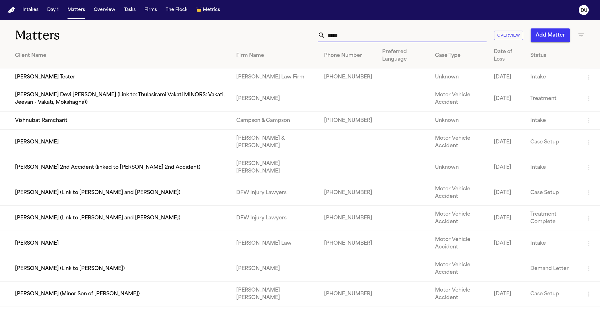
type input "****"
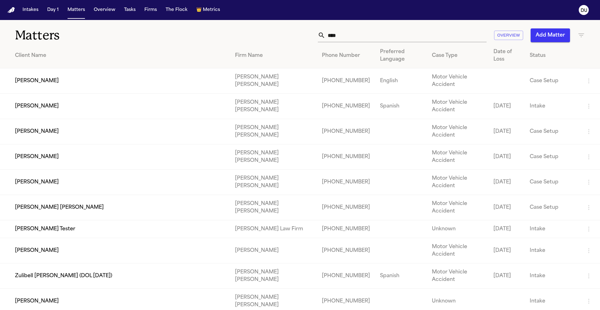
click at [353, 35] on input "****" at bounding box center [405, 35] width 161 height 14
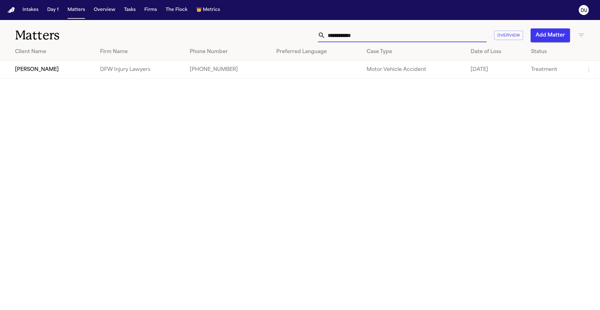
type input "**********"
click at [41, 75] on td "[PERSON_NAME]" at bounding box center [47, 70] width 95 height 18
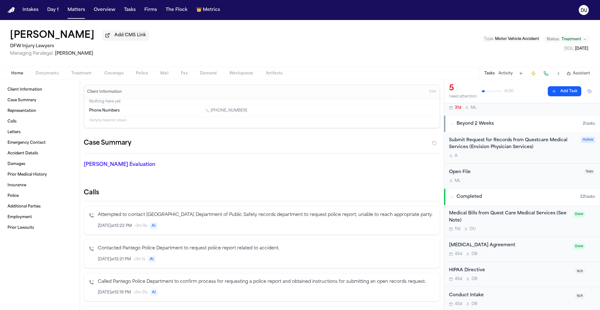
scroll to position [169, 0]
click at [499, 147] on div "Submit Request for Records from Questcare Medical Services (Envision Physician …" at bounding box center [513, 144] width 128 height 14
